Goal: Information Seeking & Learning: Learn about a topic

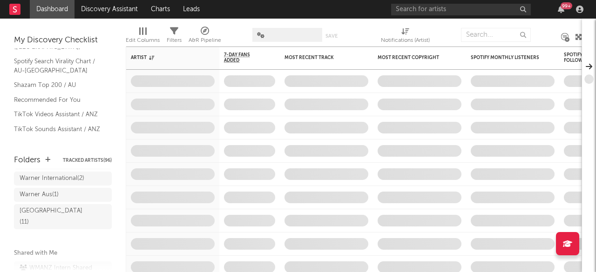
scroll to position [146, 0]
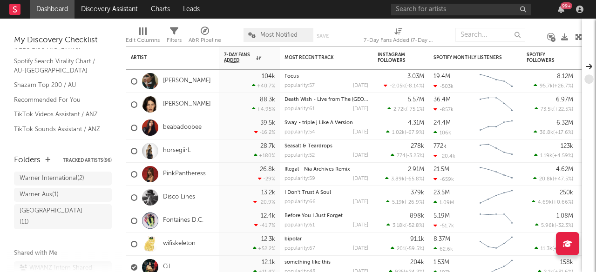
click at [50, 264] on div "WMANZ Intern Shared Leads ( 40 )" at bounding box center [62, 274] width 84 height 22
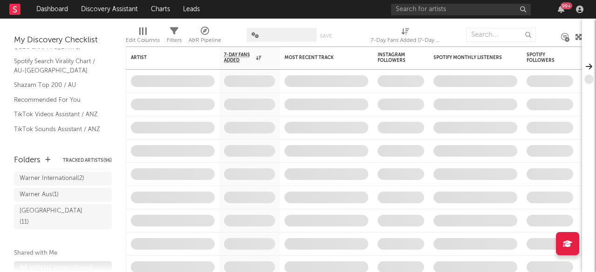
scroll to position [138, 0]
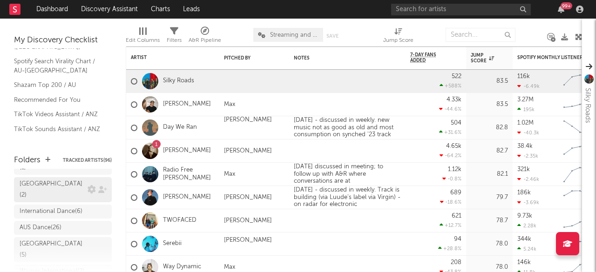
scroll to position [49, 0]
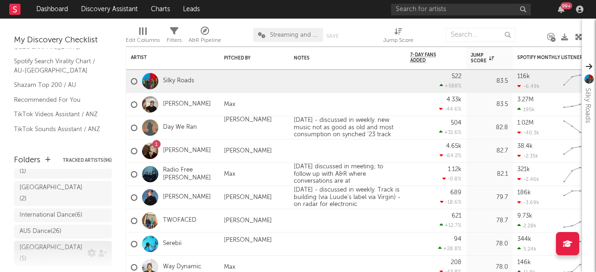
click at [52, 243] on div "[GEOGRAPHIC_DATA] ( 5 )" at bounding box center [53, 254] width 66 height 22
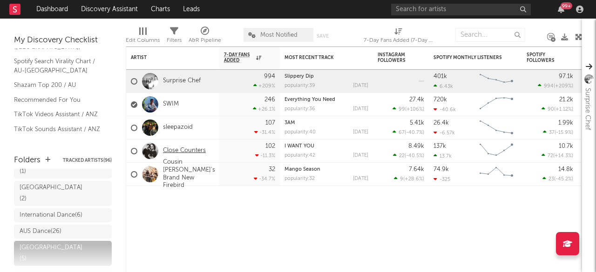
click at [177, 150] on link "Close Counters" at bounding box center [184, 151] width 43 height 8
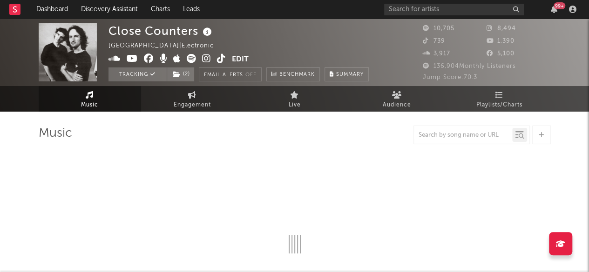
select select "6m"
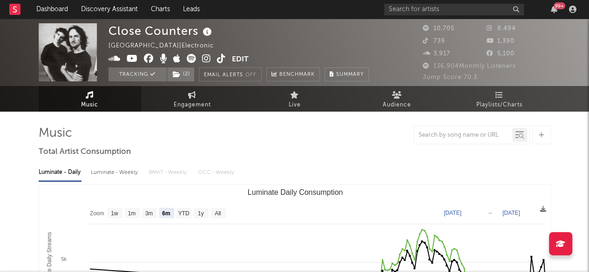
click at [206, 58] on icon at bounding box center [206, 58] width 9 height 9
click at [57, 6] on link "Dashboard" at bounding box center [52, 9] width 45 height 19
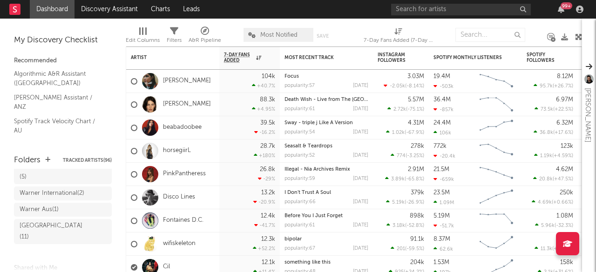
scroll to position [177, 0]
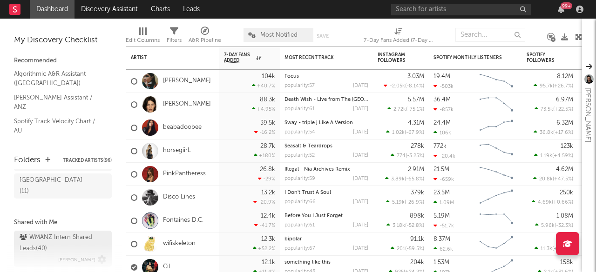
click at [72, 232] on div "WMANZ Intern Shared Leads ( 40 )" at bounding box center [62, 243] width 84 height 22
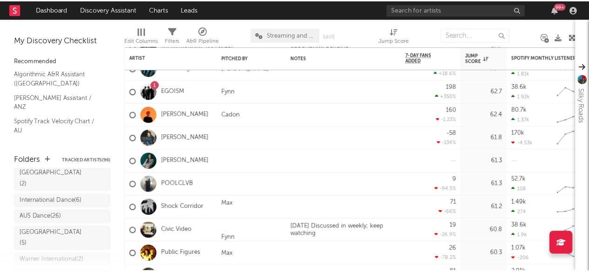
scroll to position [61, 0]
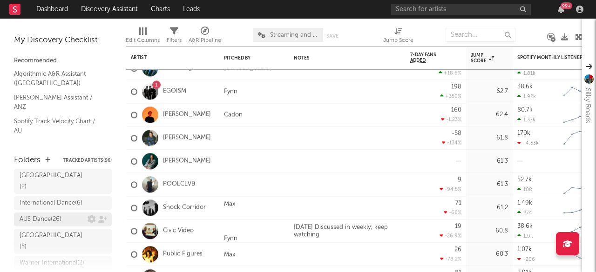
click at [54, 214] on div "AUS Dance ( 26 )" at bounding box center [41, 219] width 42 height 11
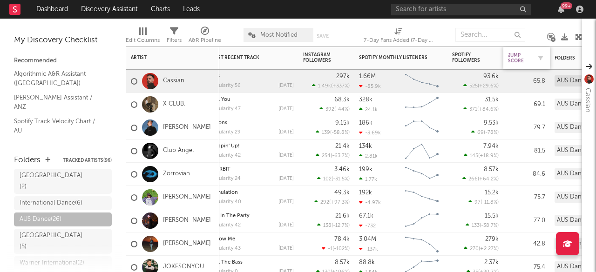
click at [516, 57] on div "Jump Score" at bounding box center [519, 58] width 23 height 11
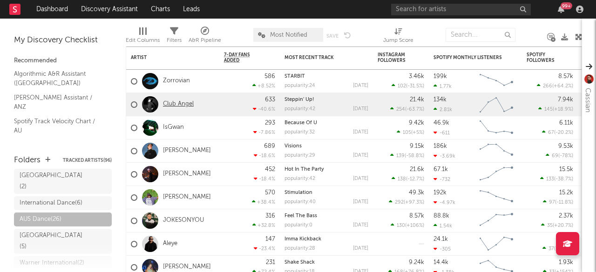
click at [172, 105] on link "Club Angel" at bounding box center [178, 105] width 31 height 8
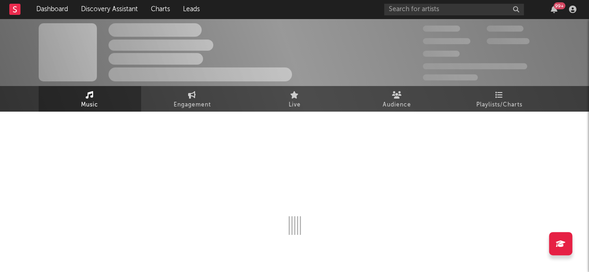
select select "6m"
